Goal: Information Seeking & Learning: Learn about a topic

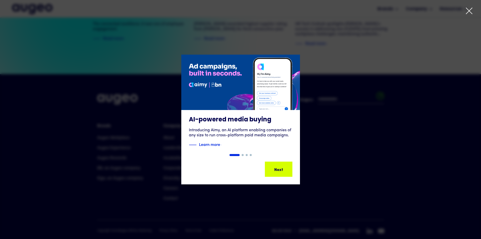
click at [350, 129] on div "1 of 4" at bounding box center [240, 120] width 481 height 130
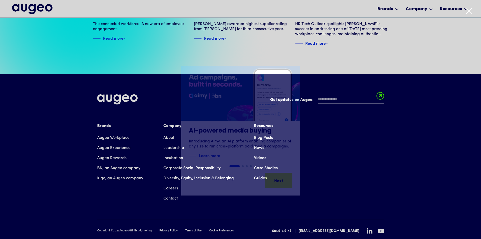
scroll to position [1156, 0]
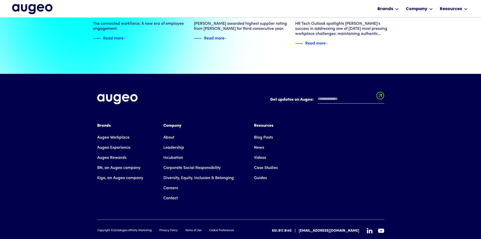
click at [371, 227] on div at bounding box center [375, 230] width 17 height 6
click at [370, 227] on icon at bounding box center [370, 230] width 6 height 6
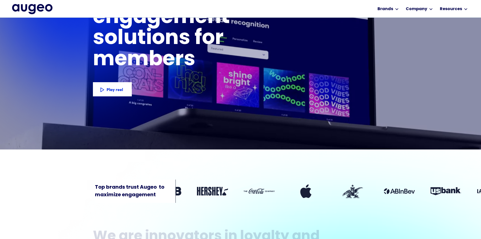
click at [418, 192] on div "Top brands trust Augeo  to maximize engagement" at bounding box center [240, 180] width 481 height 47
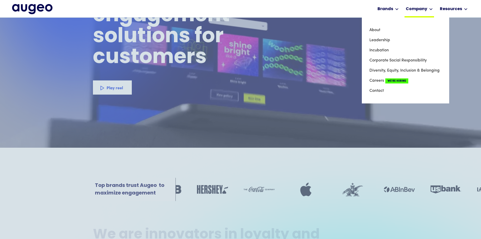
scroll to position [76, 0]
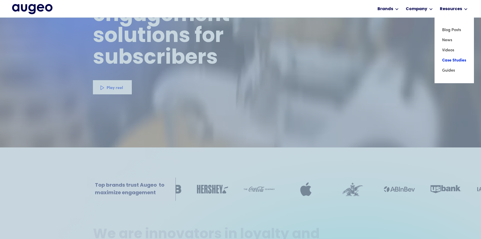
click at [454, 60] on link "Case Studies" at bounding box center [454, 60] width 24 height 10
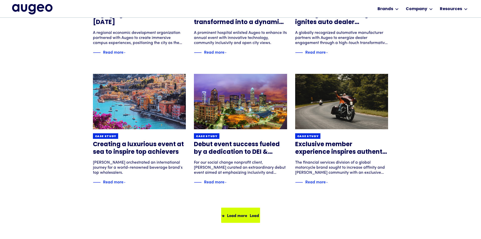
click at [241, 213] on div "Load more Load more Load more Load more" at bounding box center [248, 215] width 91 height 6
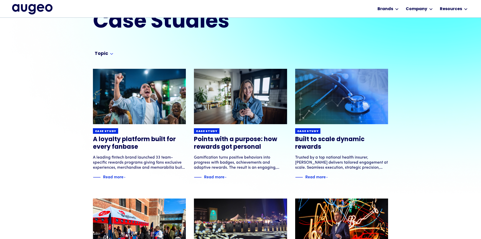
scroll to position [26, 0]
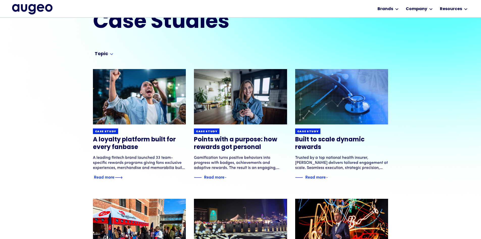
click at [143, 141] on h3 "A loyalty platform built for every fanbase" at bounding box center [139, 143] width 93 height 15
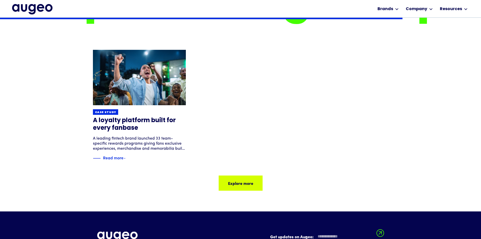
scroll to position [787, 0]
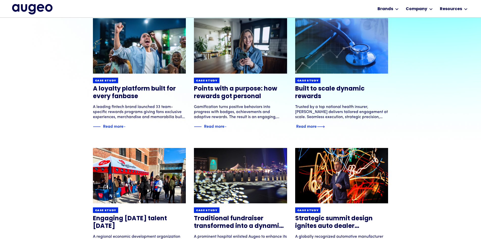
scroll to position [77, 0]
click at [314, 89] on h3 "Built to scale dynamic rewards" at bounding box center [341, 92] width 93 height 15
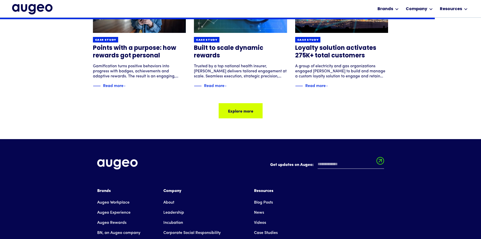
click at [39, 3] on div "Workplace solutions Employee recognition & rewards Channel Loyalty Sales incent…" at bounding box center [240, 8] width 457 height 17
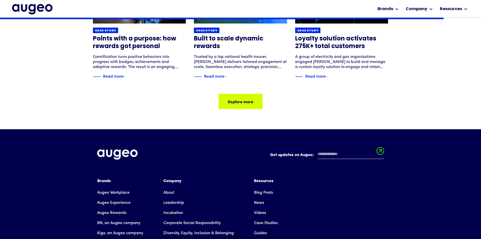
click at [48, 5] on img "home" at bounding box center [32, 9] width 40 height 10
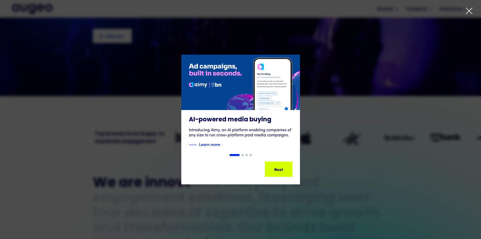
scroll to position [127, 0]
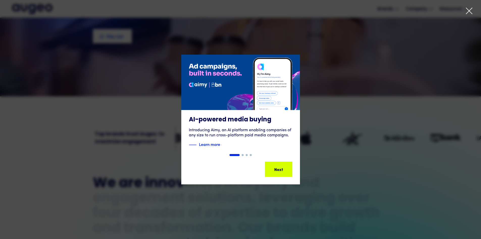
click at [467, 11] on icon at bounding box center [469, 11] width 8 height 8
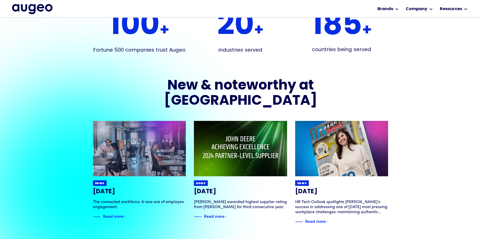
scroll to position [978, 0]
